Goal: Communication & Community: Connect with others

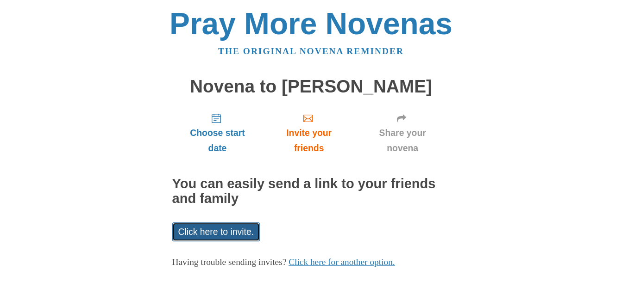
click at [227, 234] on link "Click here to invite." at bounding box center [216, 232] width 88 height 19
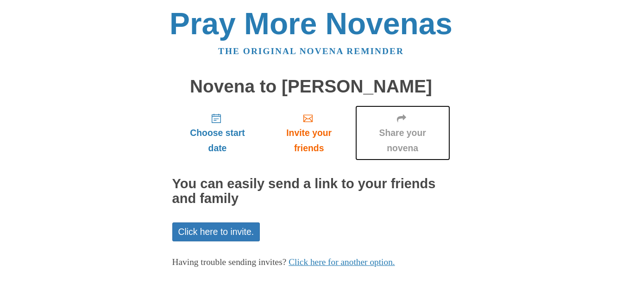
click at [410, 133] on span "Share your novena" at bounding box center [402, 140] width 76 height 31
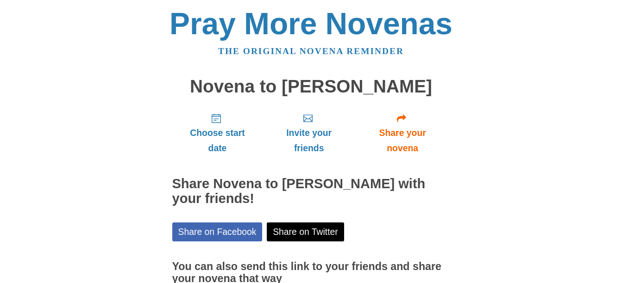
scroll to position [88, 0]
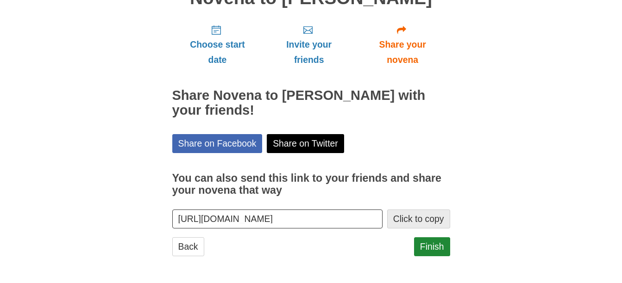
click at [410, 223] on button "Click to copy" at bounding box center [418, 219] width 63 height 19
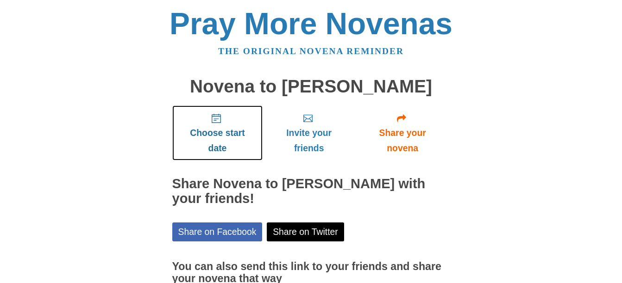
click at [224, 139] on span "Choose start date" at bounding box center [217, 140] width 72 height 31
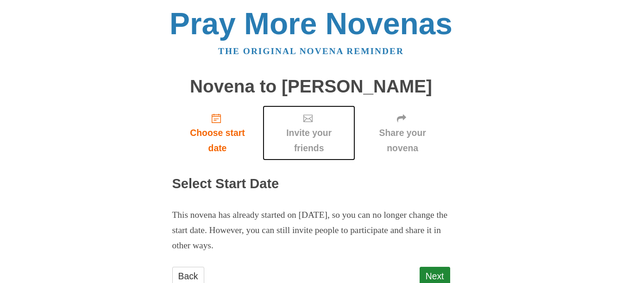
click at [301, 146] on span "Invite your friends" at bounding box center [309, 140] width 74 height 31
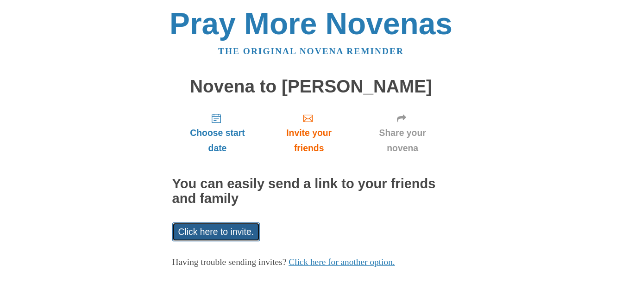
click at [231, 228] on link "Click here to invite." at bounding box center [216, 232] width 88 height 19
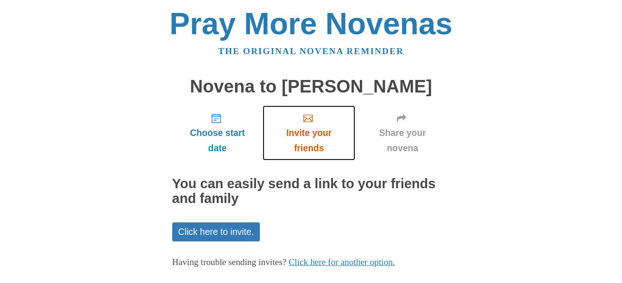
click at [317, 133] on span "Invite your friends" at bounding box center [309, 140] width 74 height 31
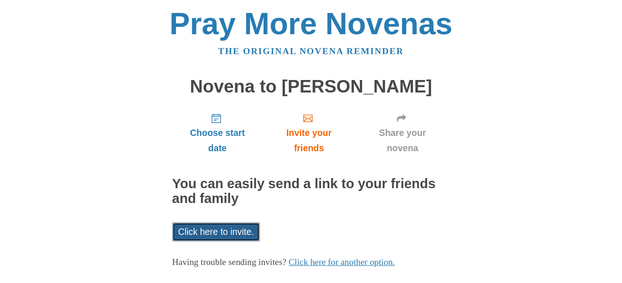
click at [226, 234] on link "Click here to invite." at bounding box center [216, 232] width 88 height 19
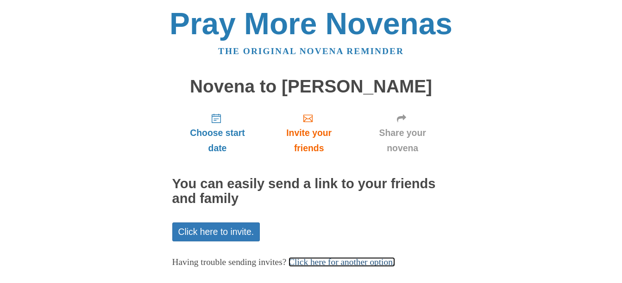
drag, startPoint x: 342, startPoint y: 257, endPoint x: 334, endPoint y: 260, distance: 8.3
click at [334, 260] on link "Click here for another option." at bounding box center [341, 262] width 106 height 10
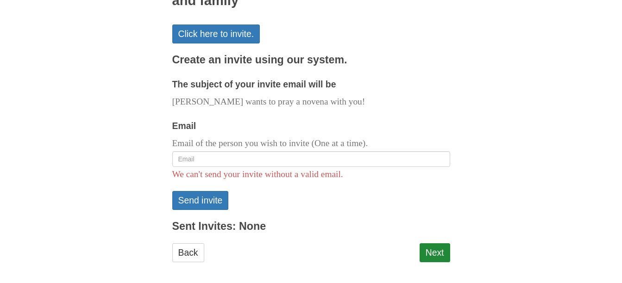
scroll to position [204, 0]
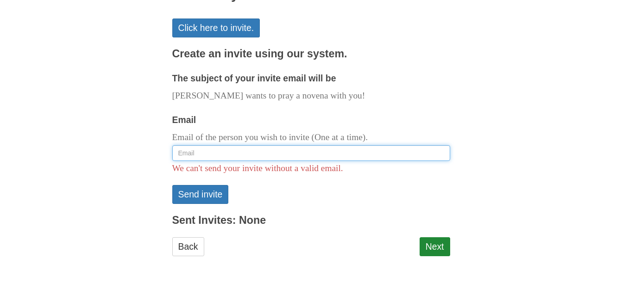
click at [300, 158] on input "Email" at bounding box center [311, 153] width 278 height 16
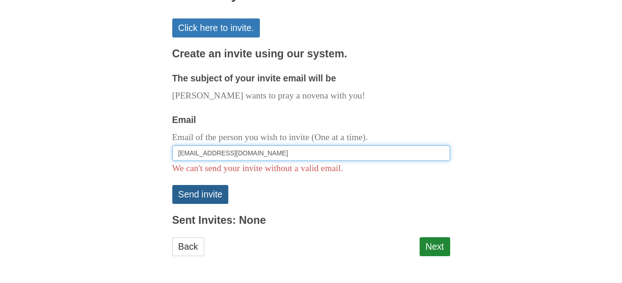
type input "thaddeusleo@abbey.bac.edu"
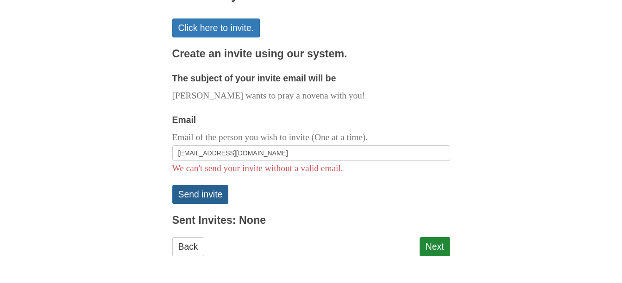
click at [216, 195] on button "Send invite" at bounding box center [200, 194] width 56 height 19
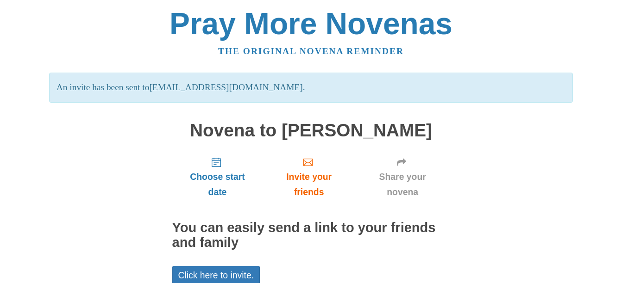
scroll to position [90, 0]
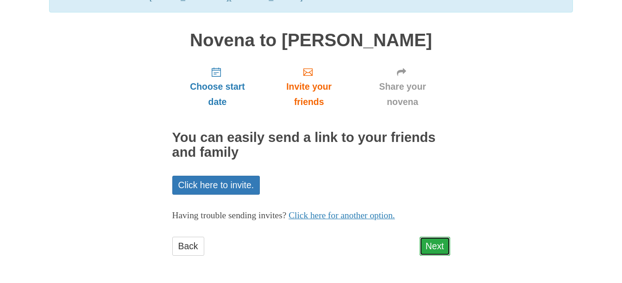
click at [435, 240] on link "Next" at bounding box center [434, 246] width 31 height 19
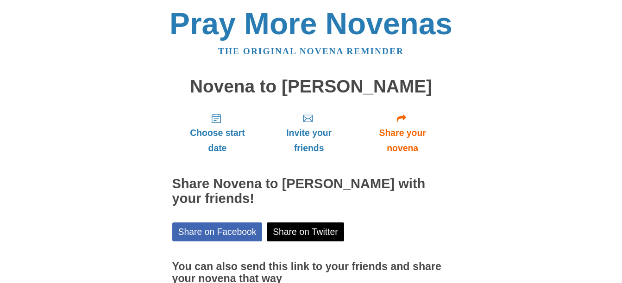
scroll to position [88, 0]
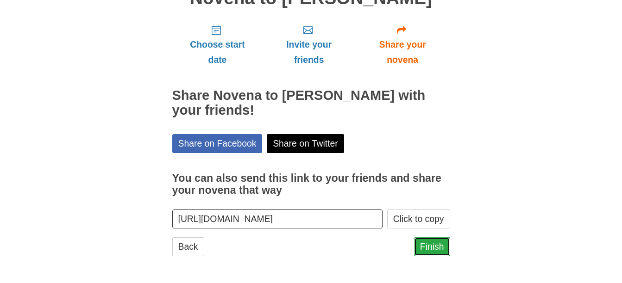
drag, startPoint x: 0, startPoint y: 0, endPoint x: 431, endPoint y: 248, distance: 497.2
click at [431, 248] on link "Finish" at bounding box center [432, 246] width 36 height 19
